Goal: Ask a question

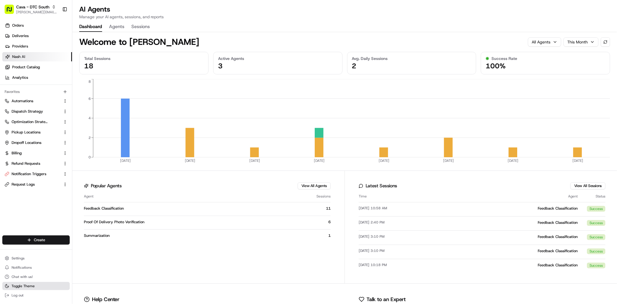
drag, startPoint x: 23, startPoint y: 280, endPoint x: 11, endPoint y: 282, distance: 12.9
click at [23, 280] on button "Chat with us!" at bounding box center [35, 276] width 67 height 8
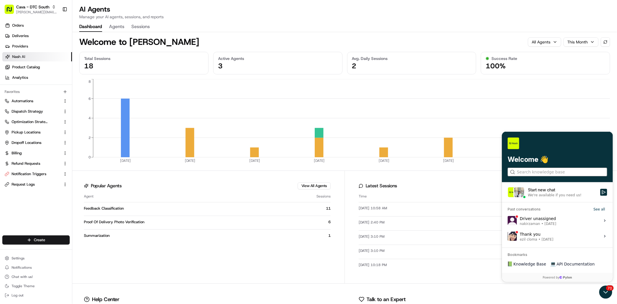
click at [550, 169] on input "search" at bounding box center [556, 172] width 80 height 6
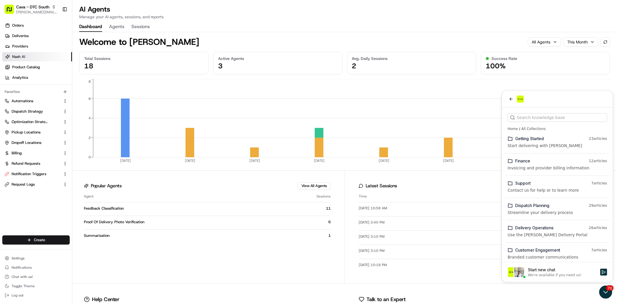
type input "o"
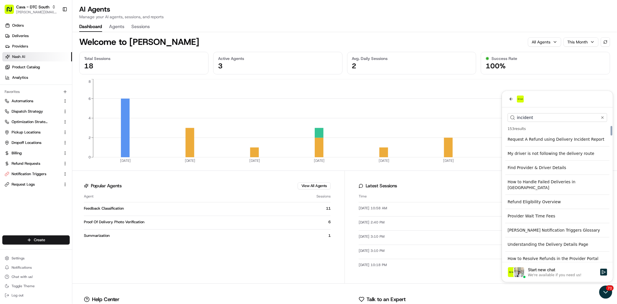
scroll to position [0, 0]
type input "incident"
click at [554, 142] on div "Request A Refund using Delivery Incident Report" at bounding box center [557, 138] width 104 height 10
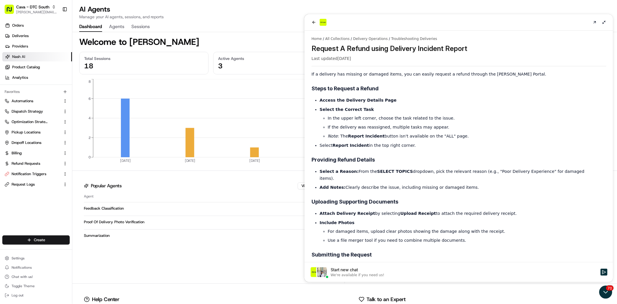
click at [592, 18] on div at bounding box center [458, 22] width 308 height 16
click at [595, 23] on icon at bounding box center [594, 22] width 2 height 2
